Goal: Find specific page/section: Find specific page/section

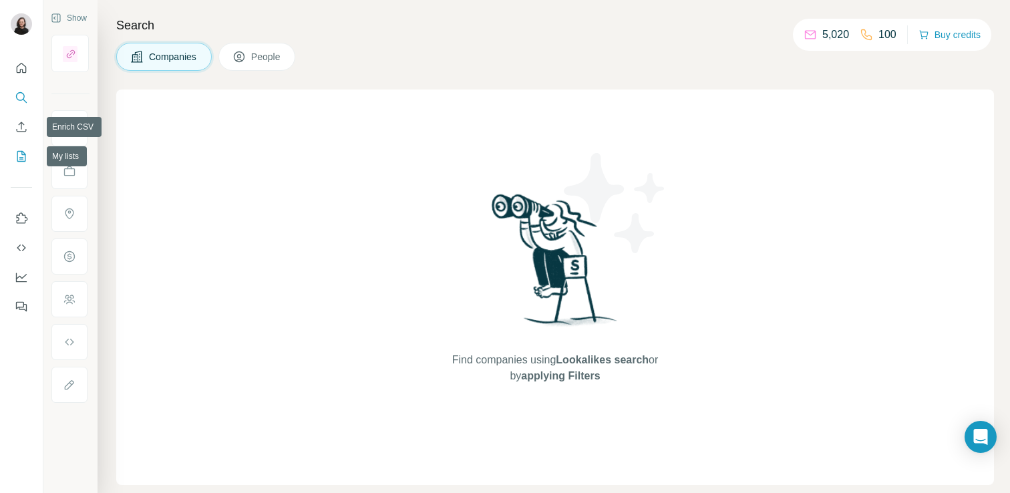
click at [23, 150] on icon "My lists" at bounding box center [21, 156] width 13 height 13
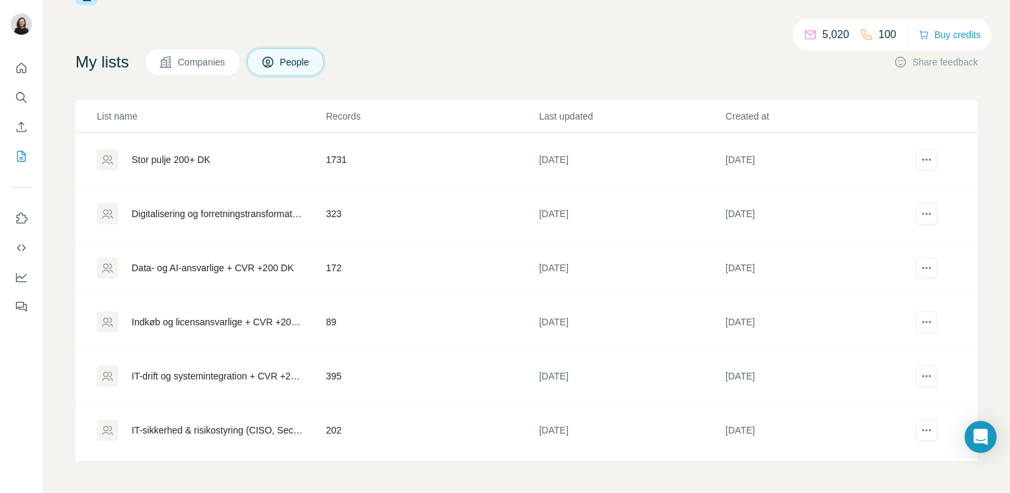
click at [174, 160] on div "Stor pulje 200+ DK" at bounding box center [171, 159] width 79 height 13
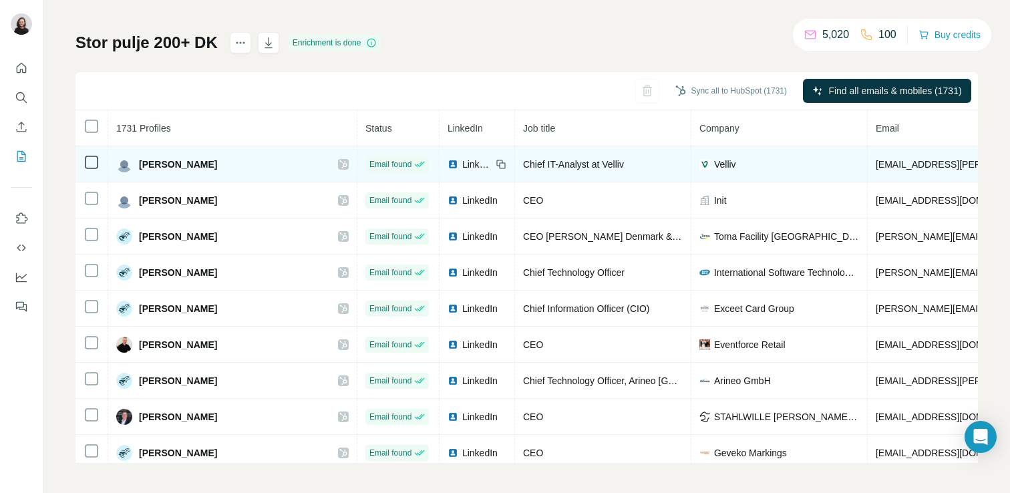
click at [462, 166] on span "LinkedIn" at bounding box center [476, 164] width 29 height 13
